Goal: Task Accomplishment & Management: Manage account settings

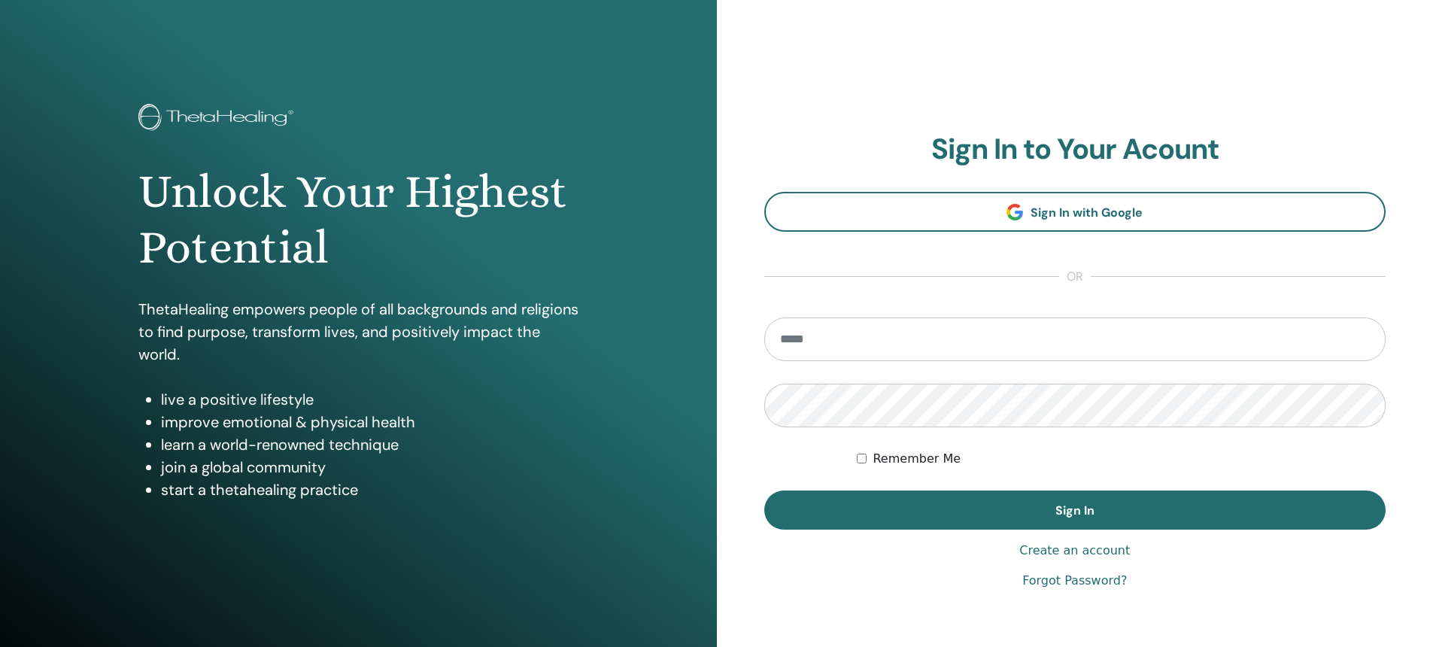
click at [870, 331] on input "email" at bounding box center [1075, 340] width 622 height 44
type input "**********"
click at [764, 491] on button "Sign In" at bounding box center [1075, 510] width 622 height 39
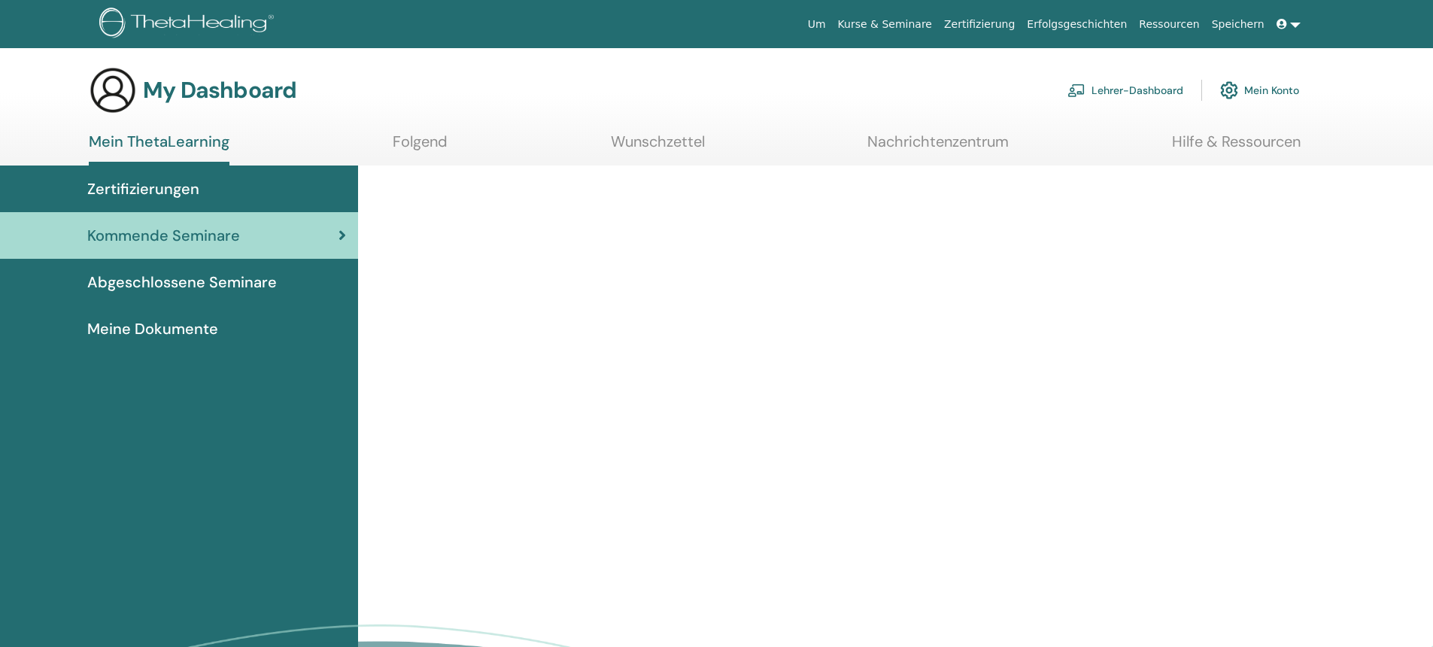
click at [1082, 87] on img at bounding box center [1077, 91] width 18 height 14
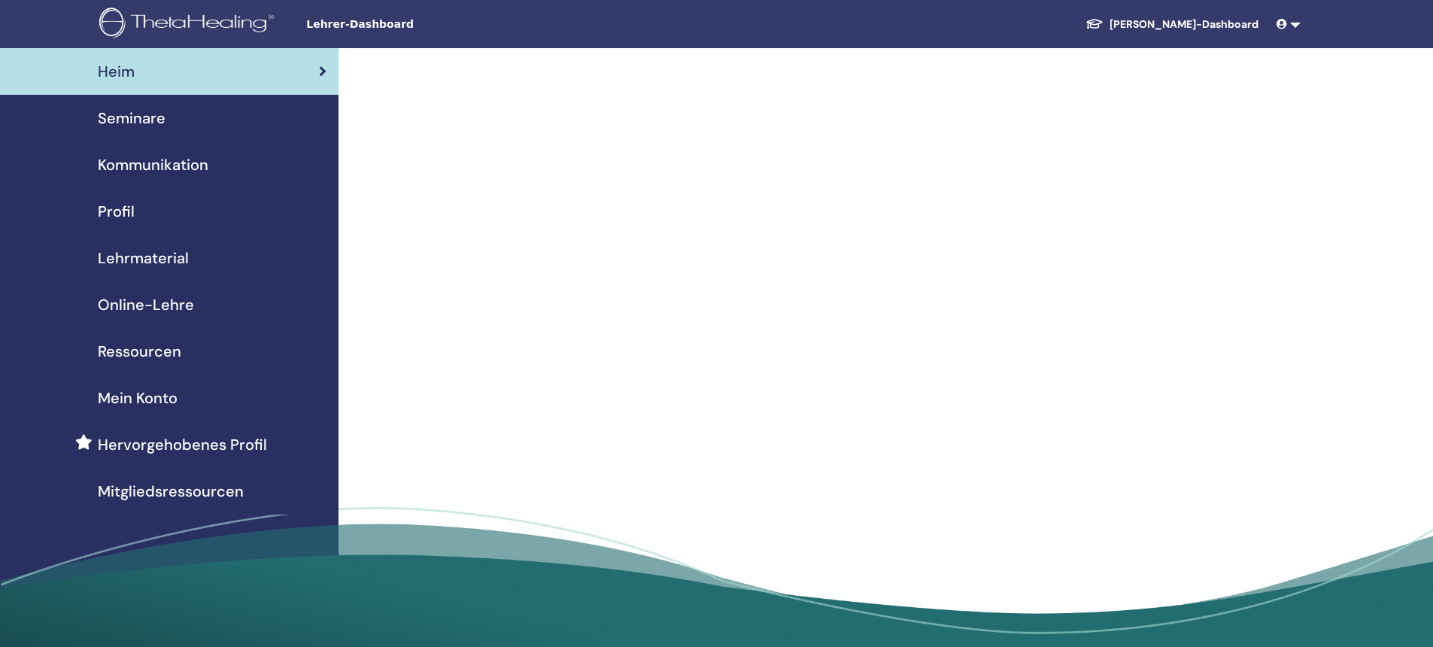
click at [151, 122] on span "Seminare" at bounding box center [132, 118] width 68 height 23
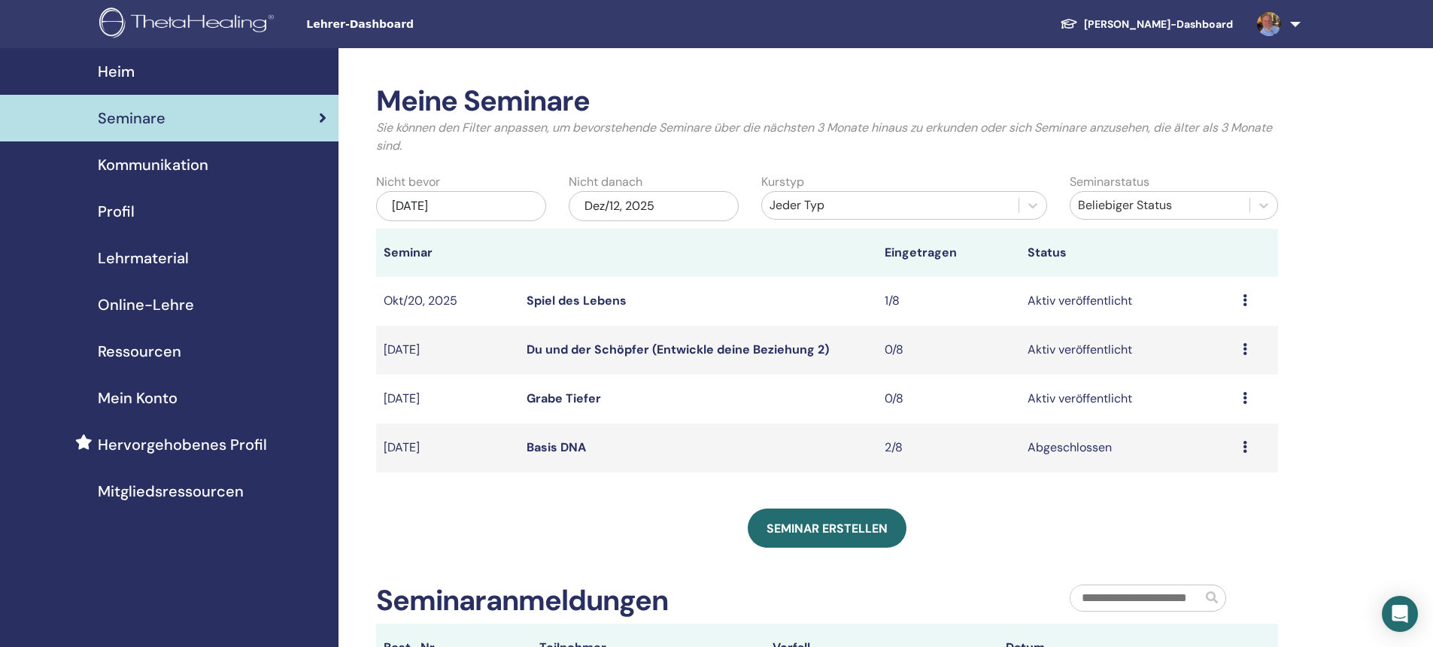
click at [1246, 397] on icon at bounding box center [1245, 398] width 5 height 12
click at [1202, 477] on p "Absagen" at bounding box center [1205, 477] width 61 height 18
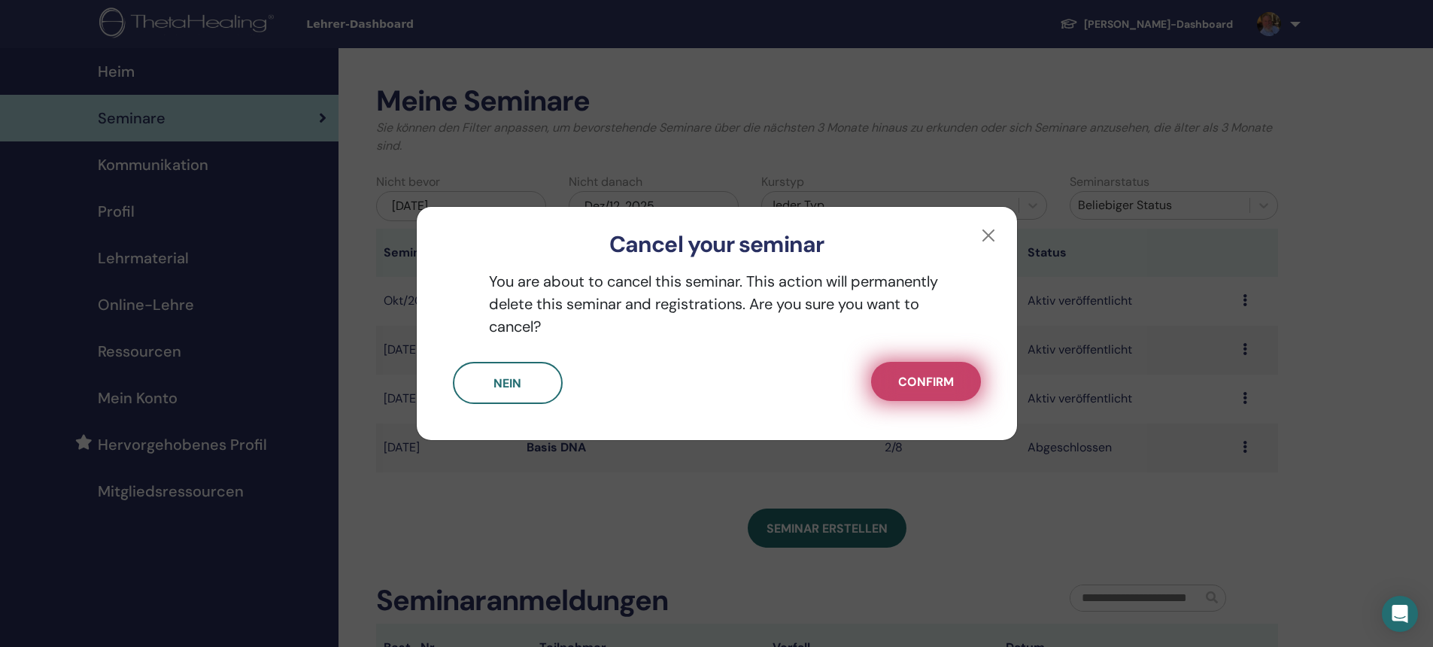
click at [921, 378] on span "Confirm" at bounding box center [926, 382] width 56 height 16
